Goal: Book appointment/travel/reservation

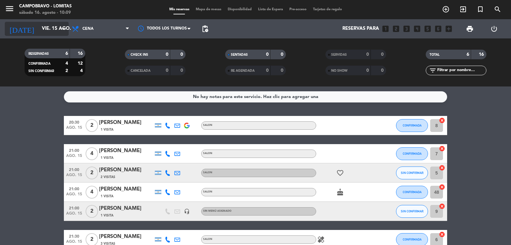
click at [51, 24] on input "vie. 15 ago." at bounding box center [70, 29] width 62 height 12
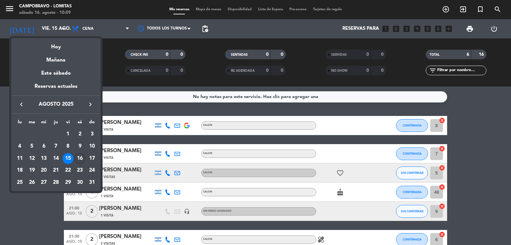
click at [82, 155] on div "16" at bounding box center [79, 158] width 11 height 11
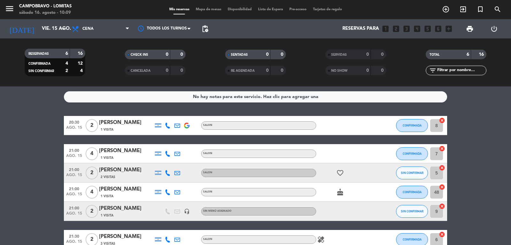
type input "sáb. 16 ago."
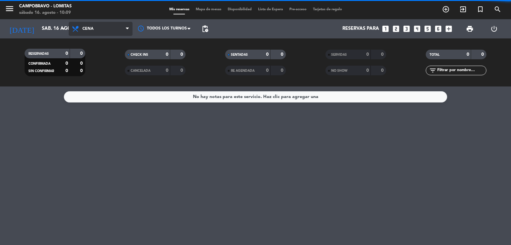
click at [101, 29] on span "Cena" at bounding box center [101, 29] width 64 height 14
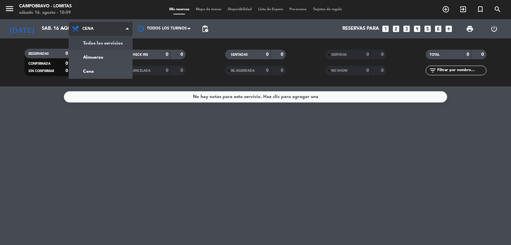
click at [112, 42] on div "menu Campobravo - Lomitas [DATE] 16. agosto - 10:09 Mis reservas Mapa de mesas …" at bounding box center [255, 43] width 511 height 86
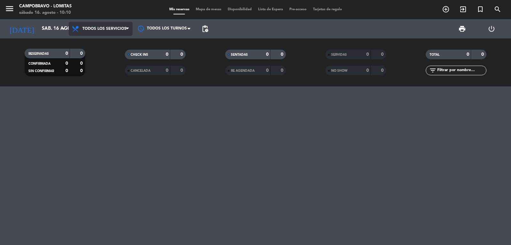
click at [123, 30] on span "Todos los servicios" at bounding box center [104, 29] width 44 height 4
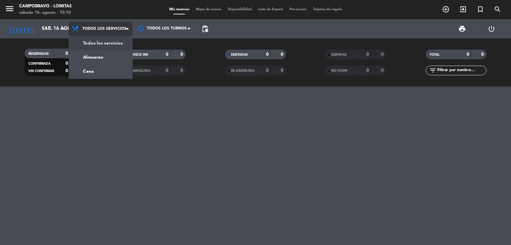
click at [119, 39] on div "menu Campobravo - Lomitas [DATE] 16. agosto - 10:10 Mis reservas Mapa de mesas …" at bounding box center [255, 43] width 511 height 86
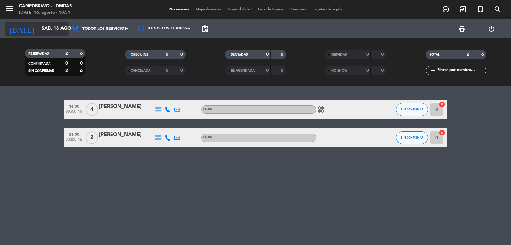
click at [48, 34] on input "sáb. 16 ago." at bounding box center [70, 29] width 62 height 12
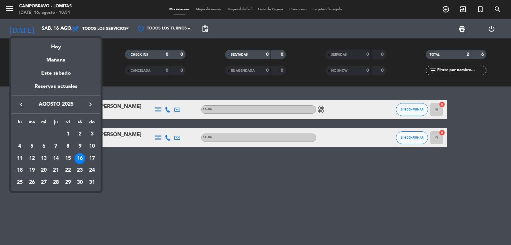
click at [35, 29] on div at bounding box center [255, 122] width 511 height 245
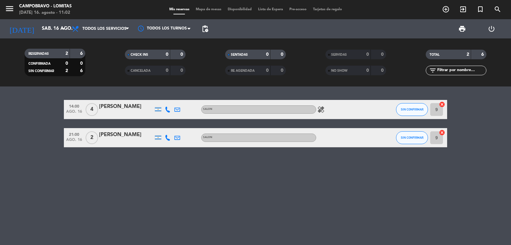
click at [63, 137] on bookings-row "14:00 [DATE] 4 [PERSON_NAME] SALON healing SIN CONFIRMAR 9 cancel 21:00 [DATE] …" at bounding box center [255, 123] width 511 height 47
